Goal: Find specific page/section: Find specific page/section

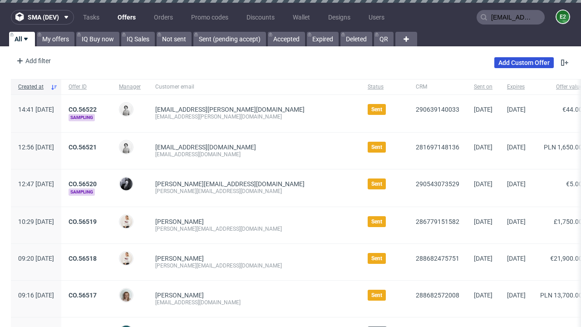
type input "[EMAIL_ADDRESS][PERSON_NAME][DOMAIN_NAME]"
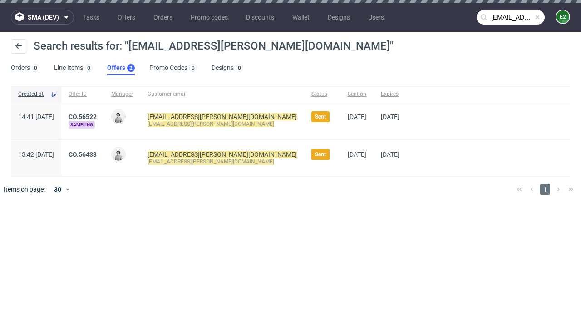
click at [121, 68] on link "Offers 2" at bounding box center [121, 68] width 28 height 15
click at [97, 117] on link "CO.56522" at bounding box center [82, 116] width 28 height 7
